Goal: Task Accomplishment & Management: Manage account settings

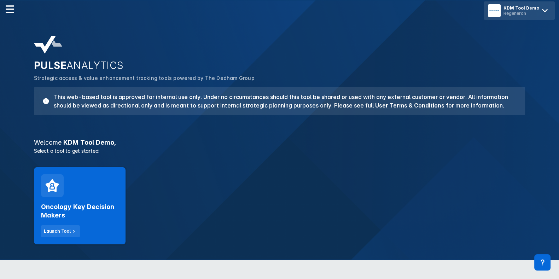
click at [541, 8] on icon at bounding box center [544, 10] width 11 height 11
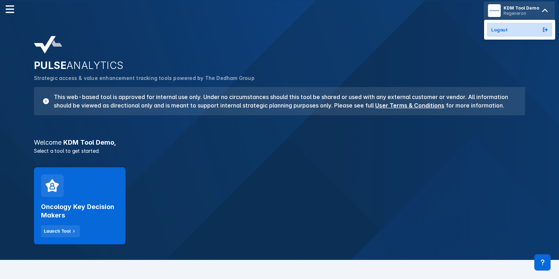
click at [521, 29] on button "Logout" at bounding box center [519, 30] width 65 height 14
